Goal: Find specific page/section

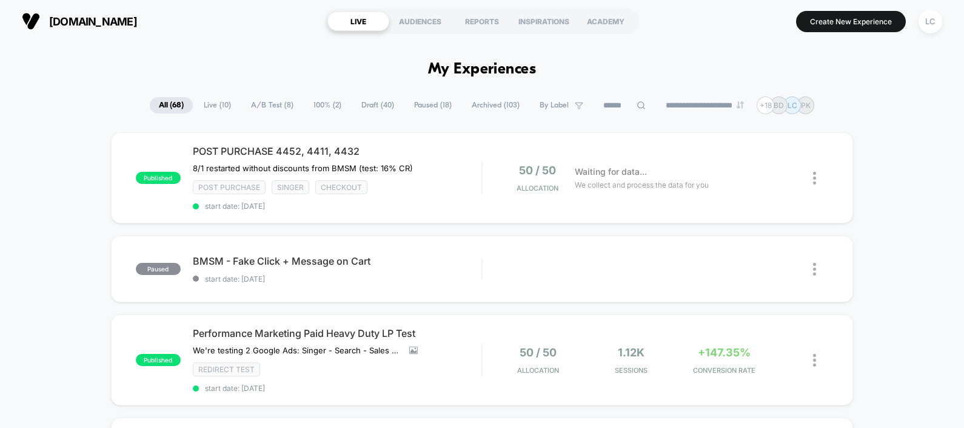
drag, startPoint x: 963, startPoint y: 82, endPoint x: 961, endPoint y: 185, distance: 102.5
drag, startPoint x: 961, startPoint y: 185, endPoint x: 909, endPoint y: 233, distance: 70.8
click at [346, 327] on span "Performance Marketing Paid Heavy Duty LP Test" at bounding box center [337, 333] width 289 height 12
